Goal: Find specific page/section: Find specific page/section

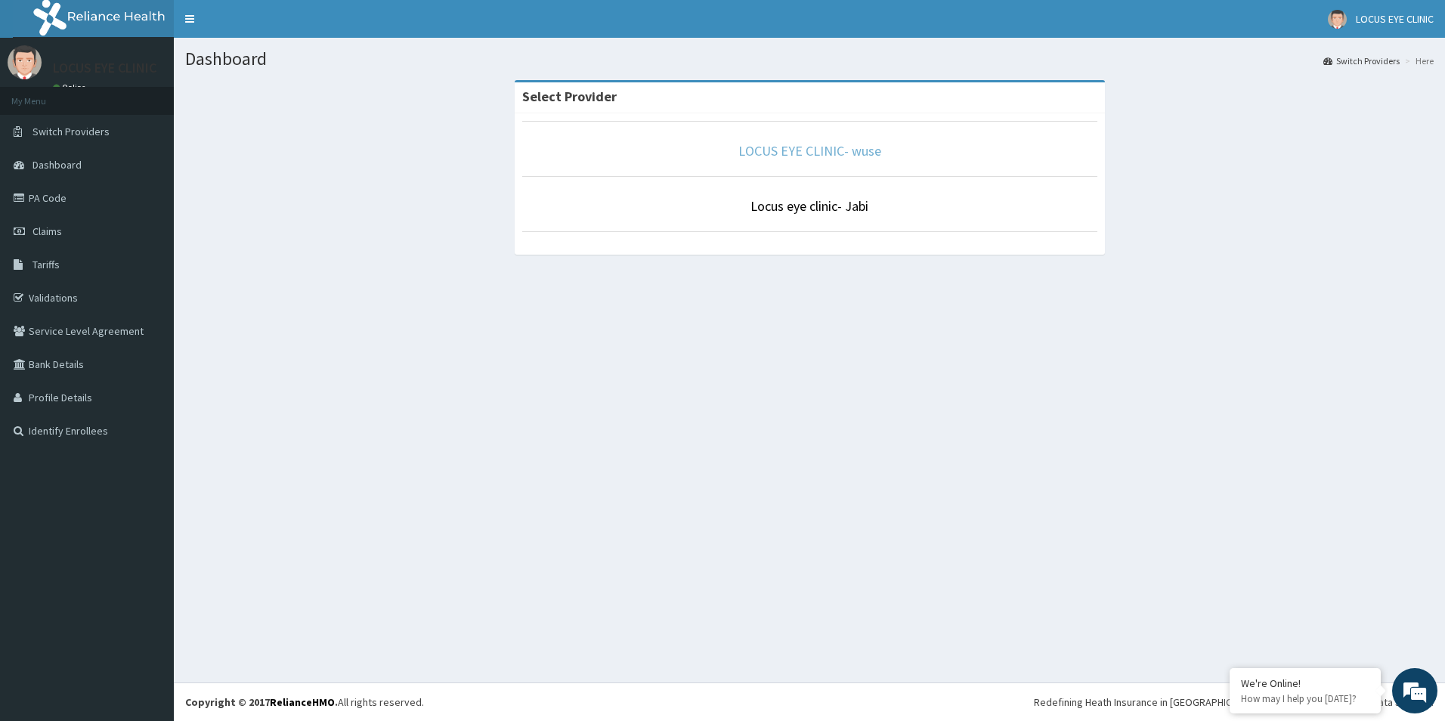
click at [828, 145] on link "LOCUS EYE CLINIC- wuse" at bounding box center [810, 150] width 143 height 17
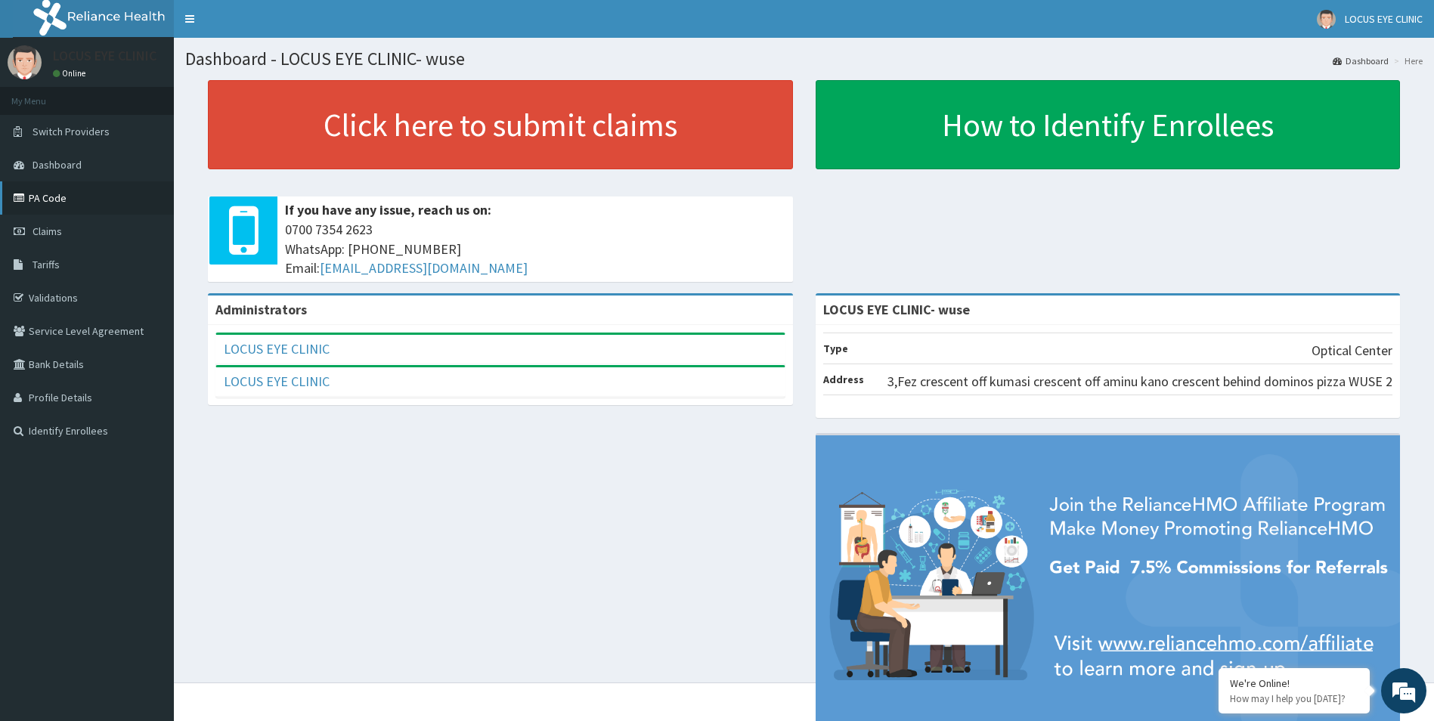
click at [93, 209] on link "PA Code" at bounding box center [87, 197] width 174 height 33
